Goal: Task Accomplishment & Management: Use online tool/utility

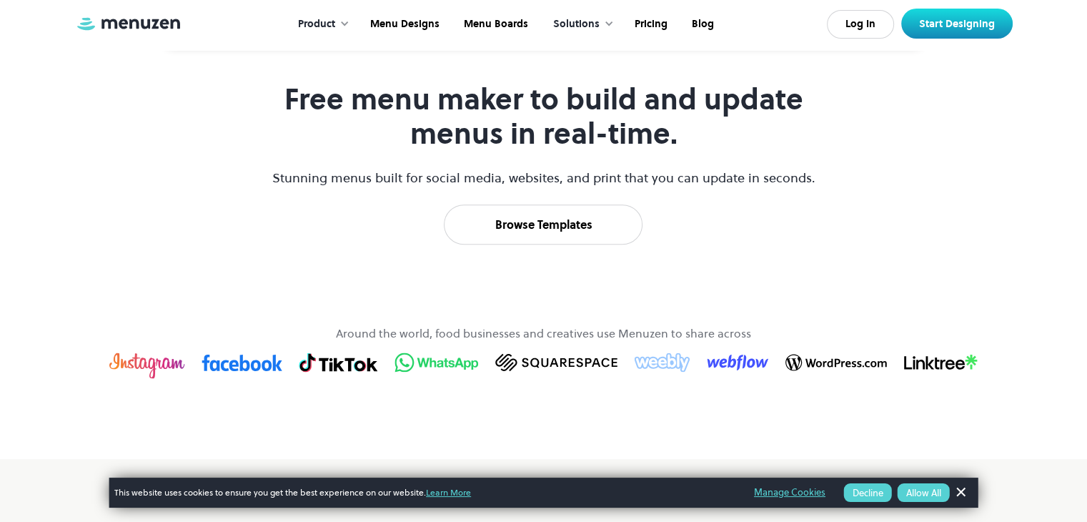
scroll to position [855, 0]
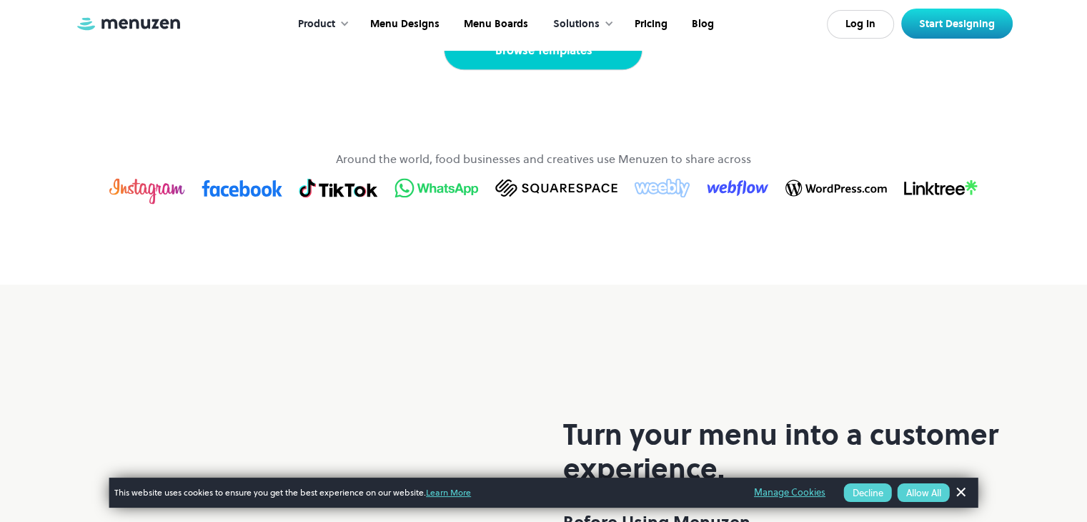
click at [566, 70] on link "Browse Templates" at bounding box center [543, 50] width 199 height 40
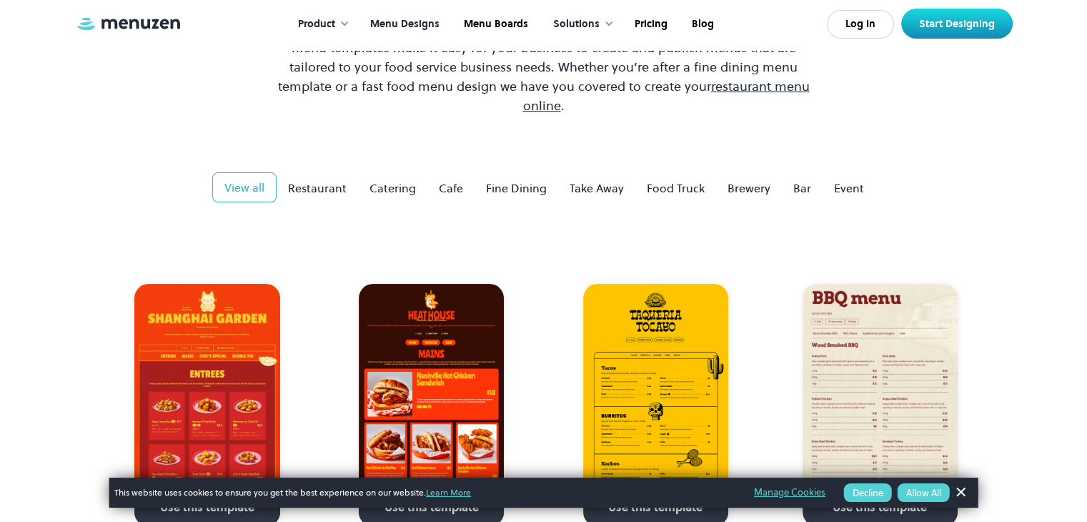
scroll to position [177, 0]
click at [529, 179] on div "Fine Dining" at bounding box center [516, 187] width 61 height 17
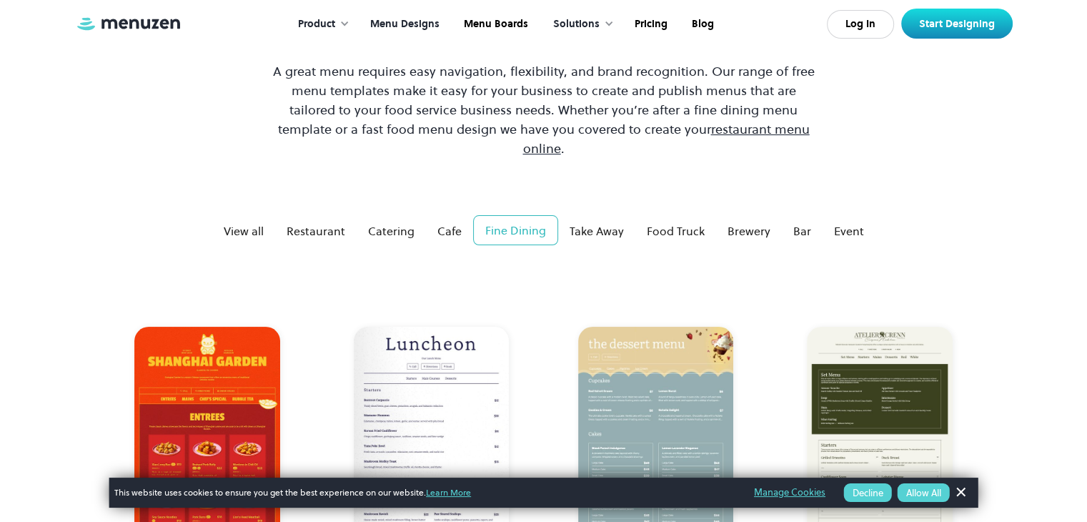
scroll to position [133, 0]
click at [503, 17] on link "Menu Boards" at bounding box center [494, 24] width 89 height 44
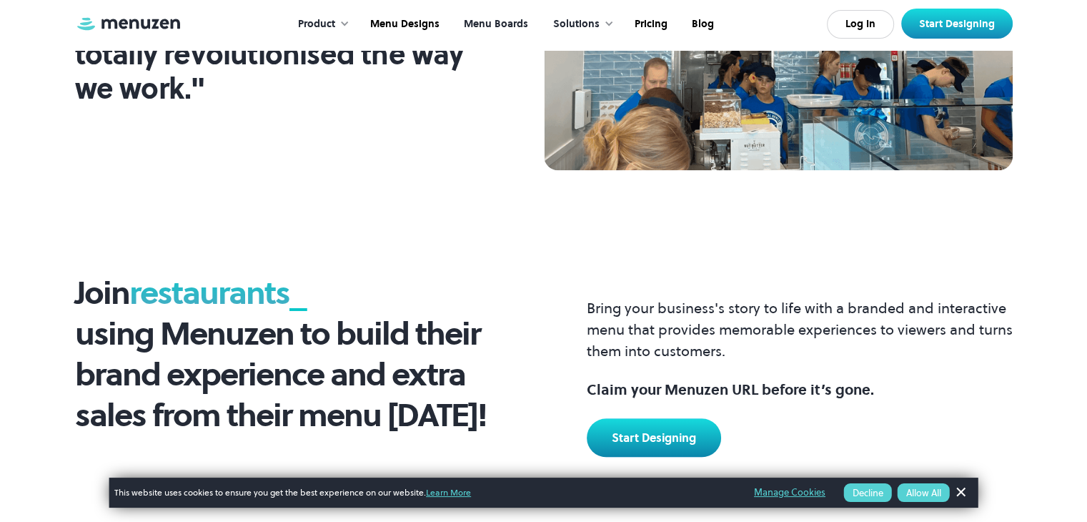
scroll to position [1728, 0]
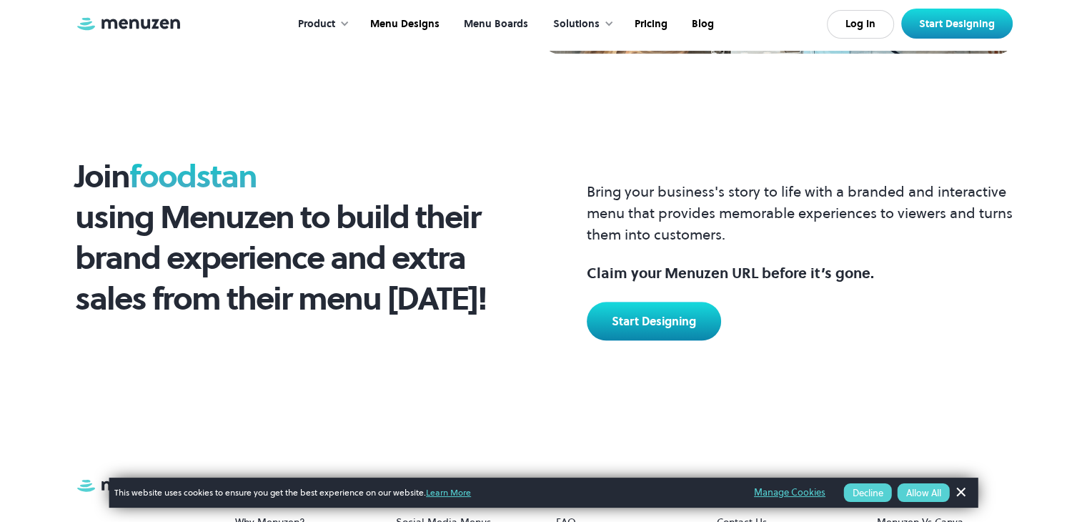
click at [500, 174] on div "Join foodstan _ using Menuzen to build their brand experience and extra sales f…" at bounding box center [302, 237] width 455 height 163
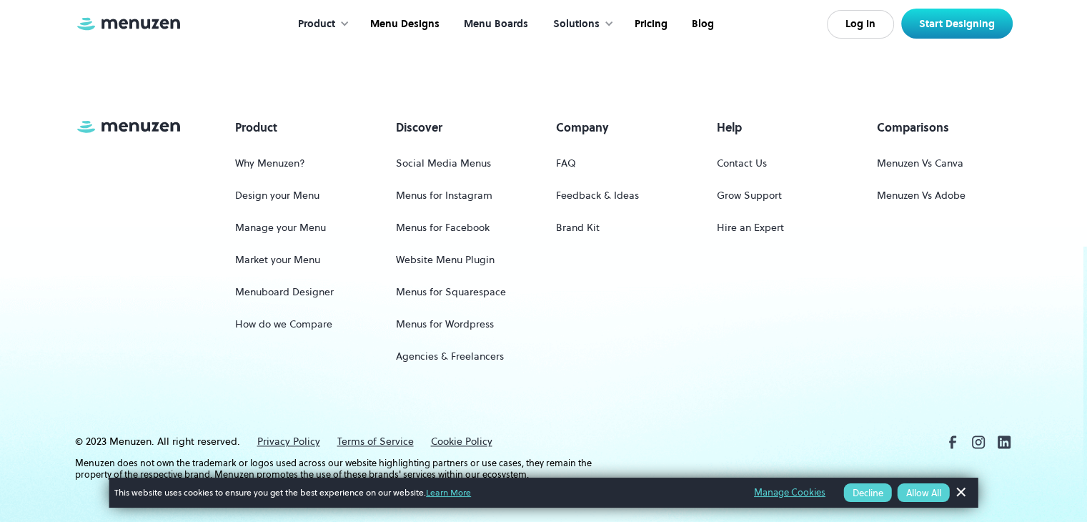
scroll to position [2103, 0]
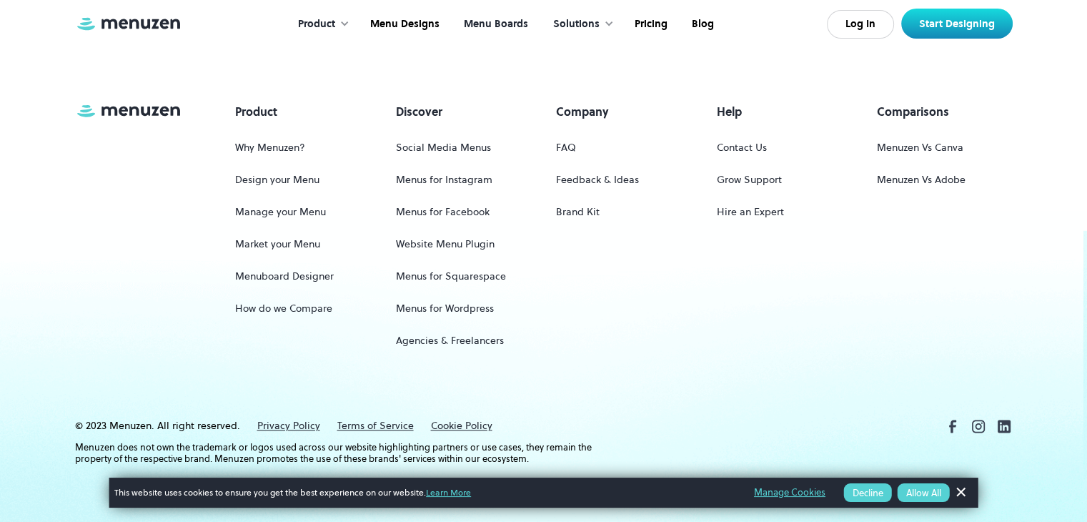
click at [324, 24] on div "Product" at bounding box center [316, 24] width 37 height 16
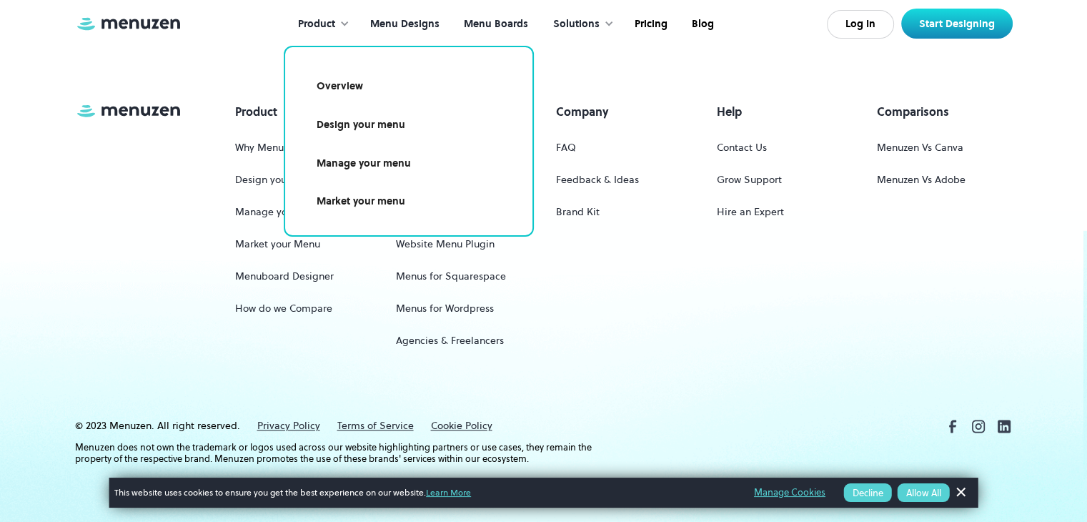
click at [422, 26] on link "Menu Designs" at bounding box center [404, 24] width 94 height 44
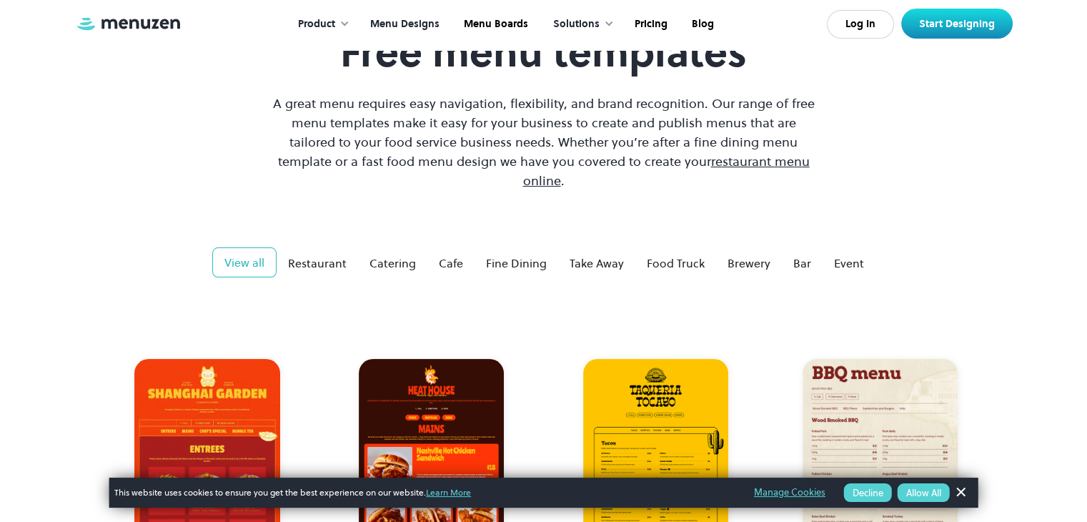
scroll to position [103, 0]
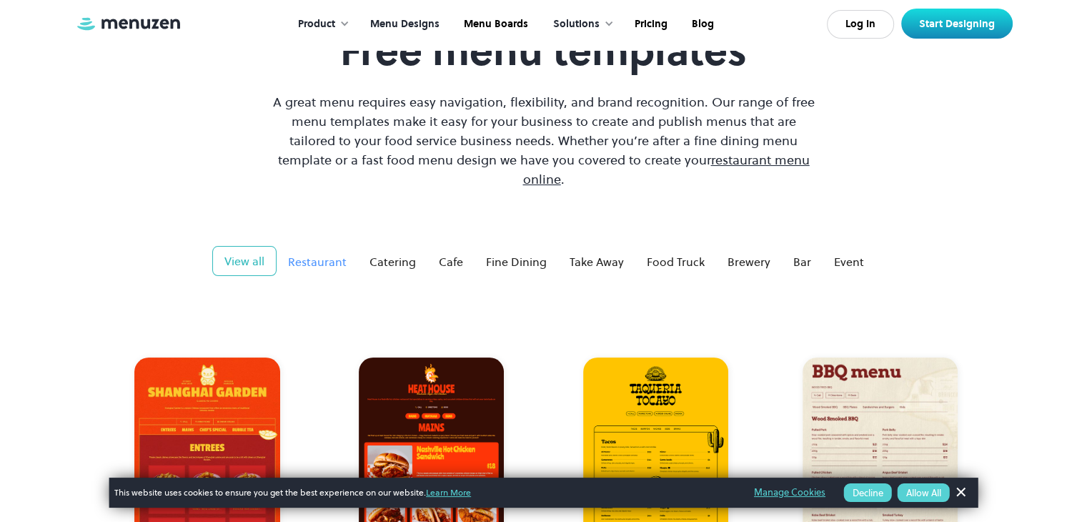
click at [335, 253] on div "Restaurant" at bounding box center [317, 261] width 59 height 17
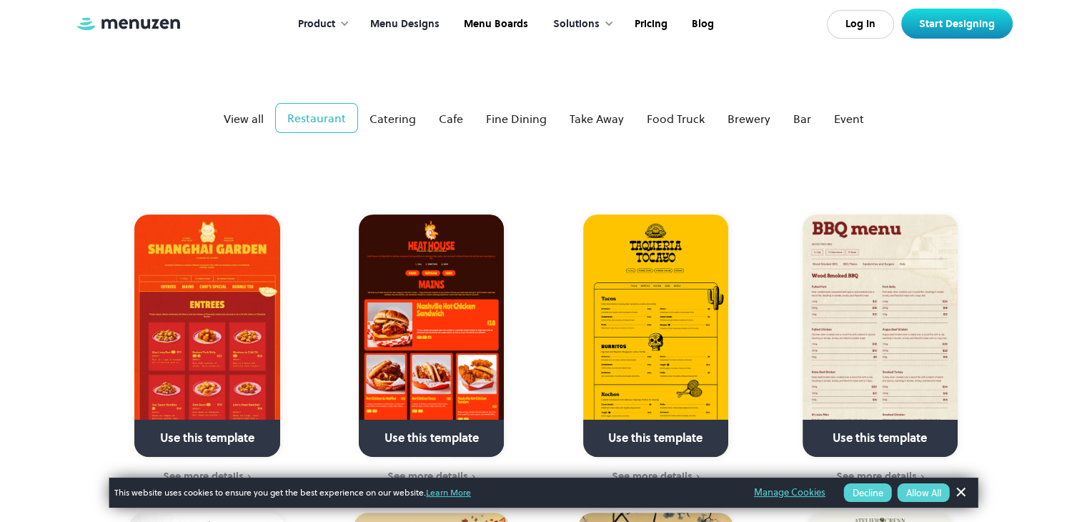
scroll to position [248, 0]
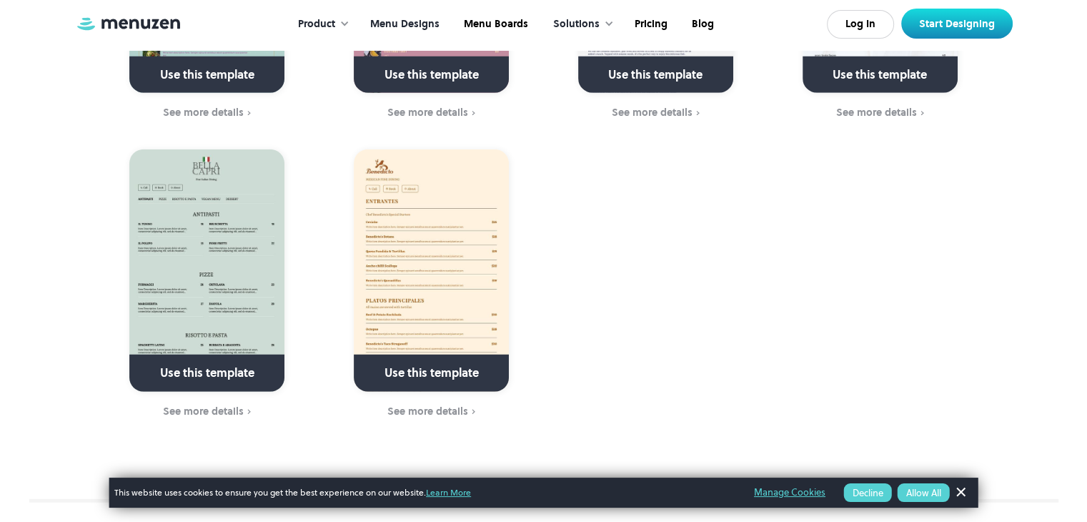
scroll to position [3887, 0]
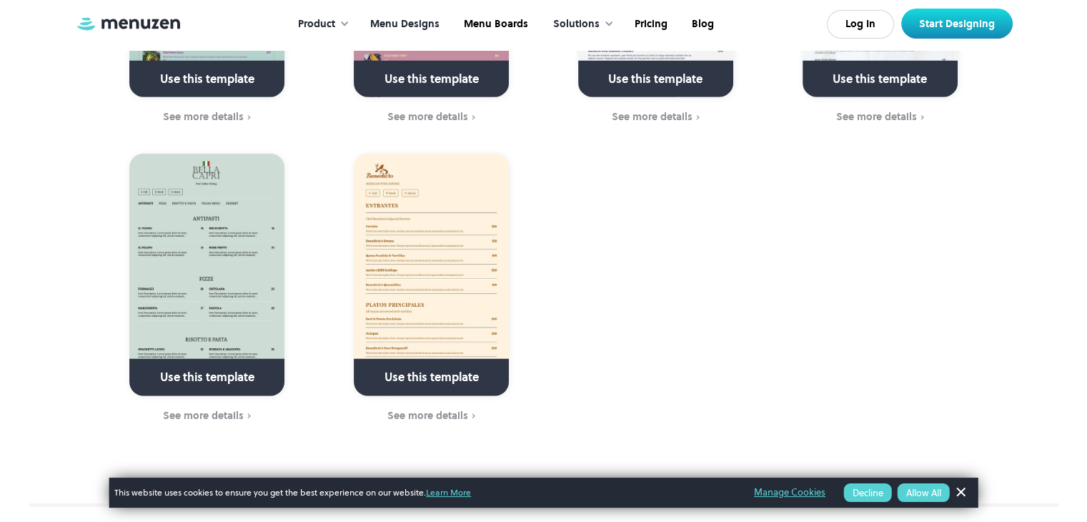
click at [460, 365] on link at bounding box center [431, 383] width 207 height 36
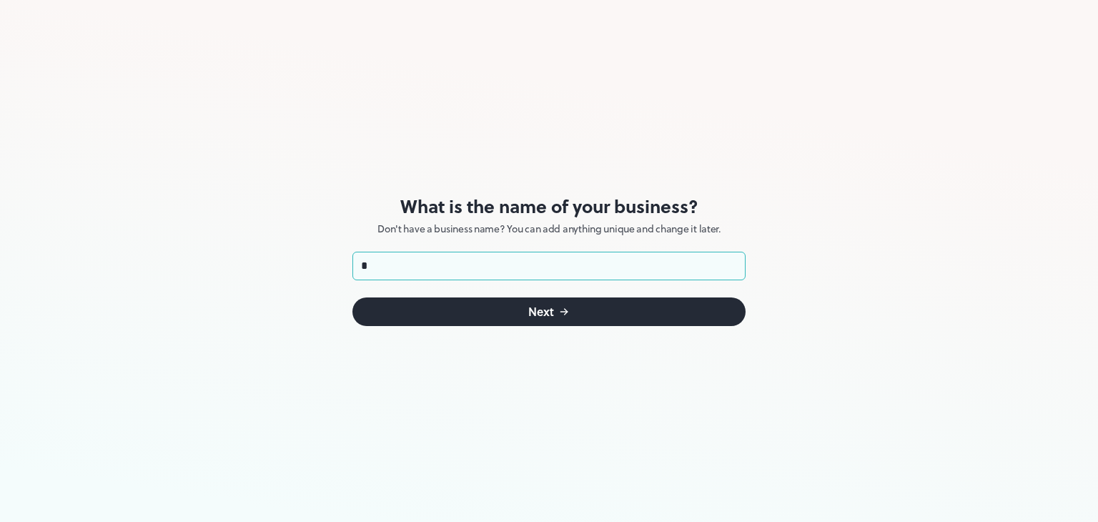
type input "********"
click button "Next" at bounding box center [548, 311] width 393 height 29
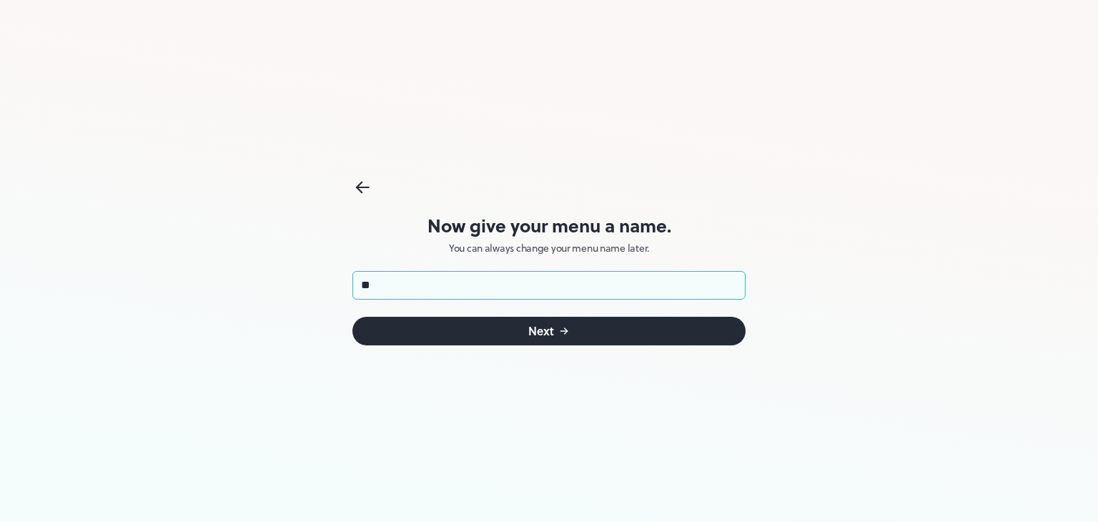
type input "********"
click button "Next" at bounding box center [548, 331] width 393 height 29
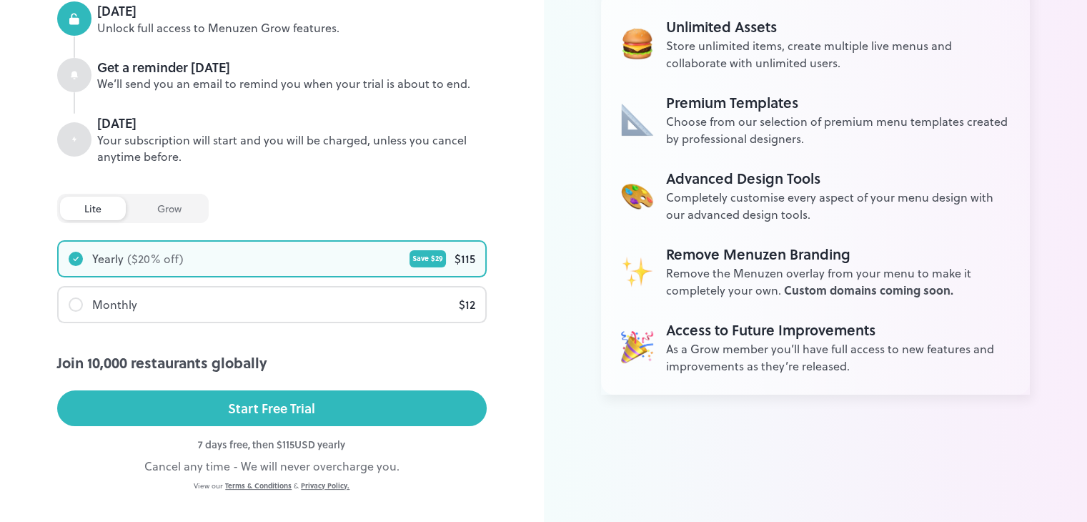
scroll to position [205, 0]
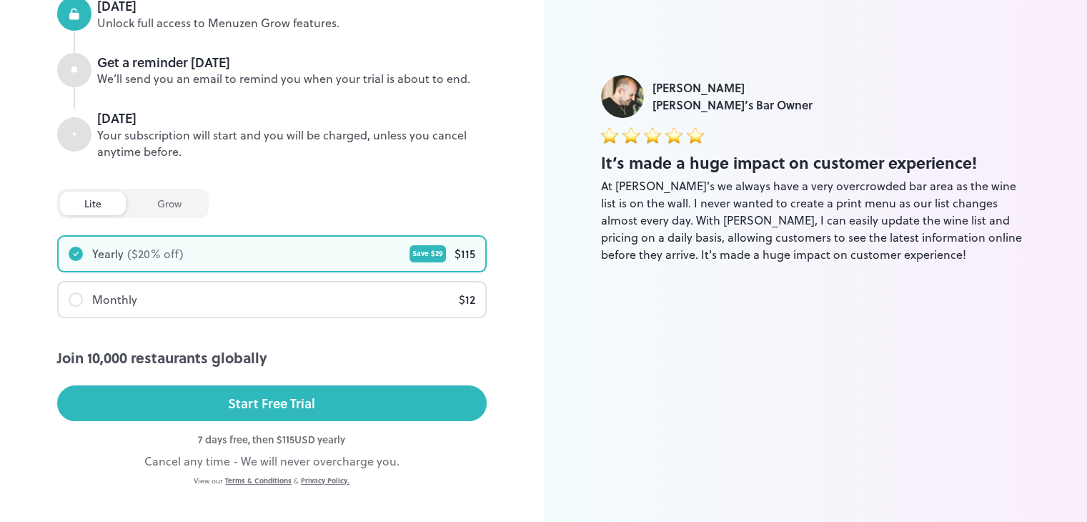
click at [162, 204] on div "grow" at bounding box center [169, 204] width 73 height 24
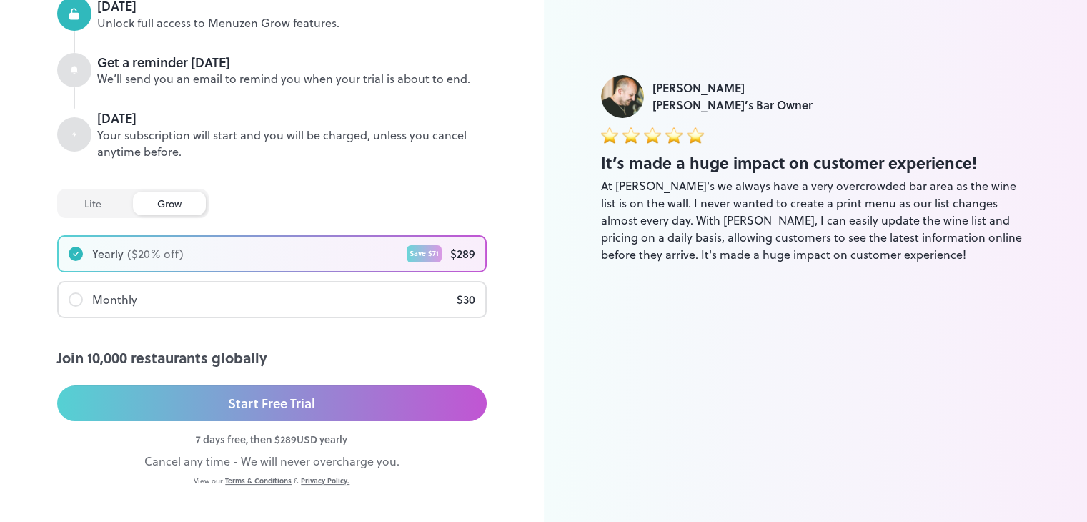
click at [101, 194] on div "lite" at bounding box center [93, 204] width 66 height 24
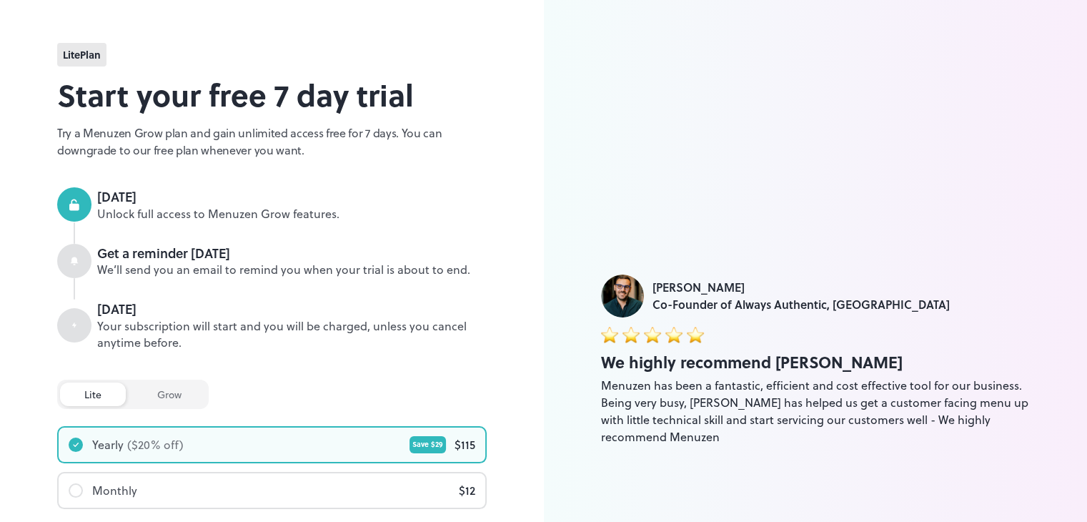
scroll to position [0, 0]
